Goal: Understand process/instructions: Learn how to perform a task or action

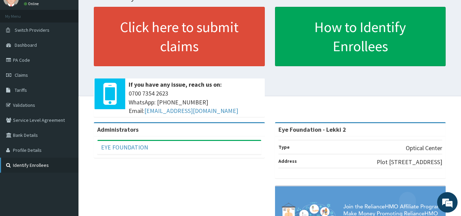
scroll to position [68, 0]
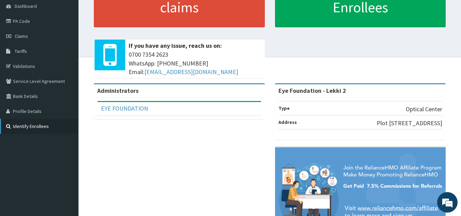
click at [40, 126] on link "Identify Enrollees" at bounding box center [39, 126] width 78 height 15
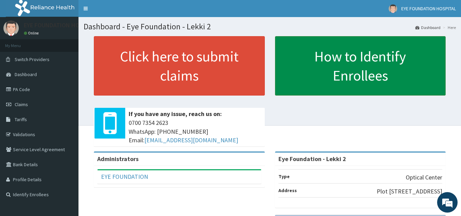
click at [353, 78] on link "How to Identify Enrollees" at bounding box center [360, 65] width 171 height 59
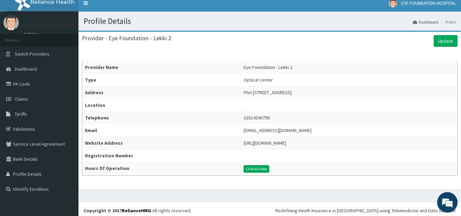
scroll to position [9, 0]
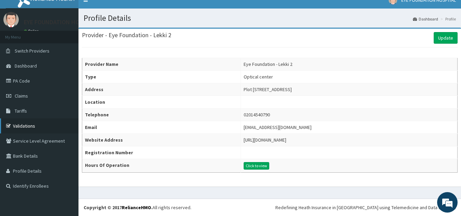
click at [41, 129] on link "Validations" at bounding box center [39, 125] width 78 height 15
